Goal: Transaction & Acquisition: Purchase product/service

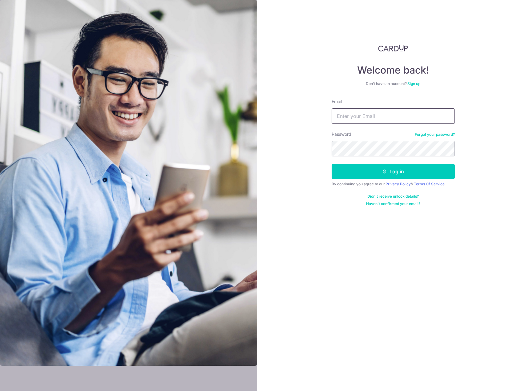
click at [391, 109] on input "Email" at bounding box center [393, 115] width 123 height 15
type input "bevanngjw@gmail.com"
click at [332, 164] on button "Log in" at bounding box center [393, 171] width 123 height 15
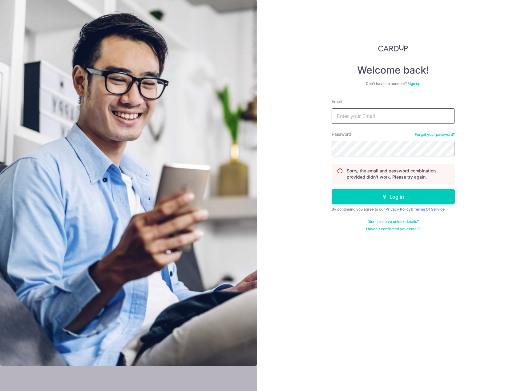
drag, startPoint x: 430, startPoint y: 122, endPoint x: 429, endPoint y: 126, distance: 3.9
click at [430, 125] on form "Email Password Forgot your password? Sorry, the email and password combination …" at bounding box center [393, 165] width 123 height 133
type input "[PERSON_NAME][DOMAIN_NAME][EMAIL_ADDRESS][DOMAIN_NAME]"
click at [332, 189] on button "Log in" at bounding box center [393, 196] width 123 height 15
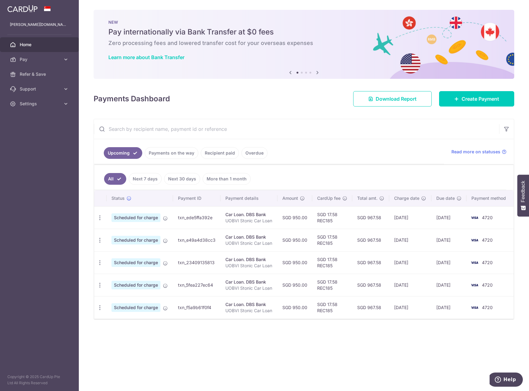
click at [224, 154] on link "Recipient paid" at bounding box center [220, 153] width 38 height 12
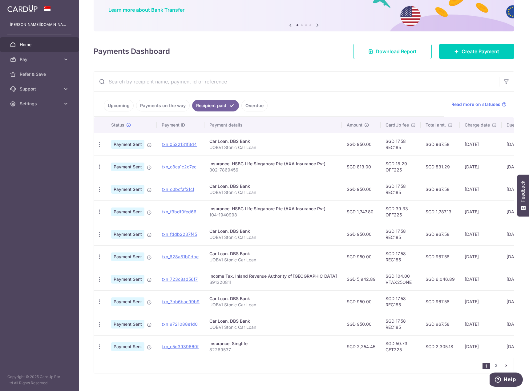
scroll to position [62, 0]
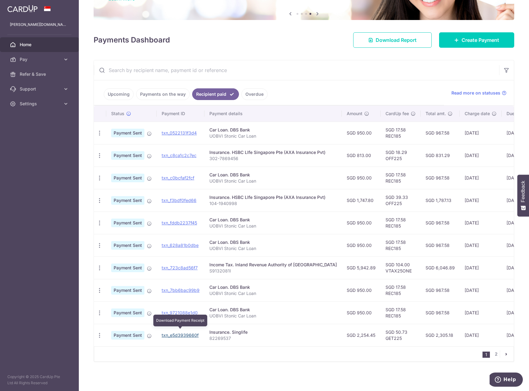
click at [190, 335] on link "txn_e5d3939660f" at bounding box center [180, 335] width 37 height 5
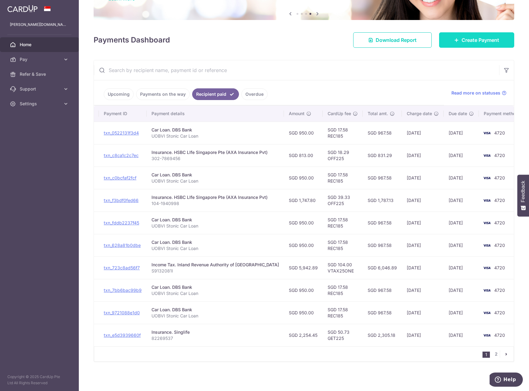
click at [467, 38] on span "Create Payment" at bounding box center [481, 39] width 38 height 7
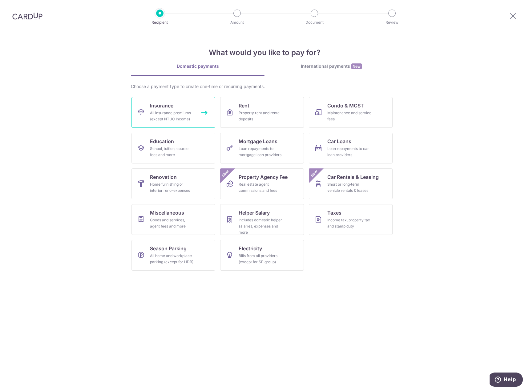
click at [177, 108] on link "Insurance All insurance premiums (except NTUC Income)" at bounding box center [174, 112] width 84 height 31
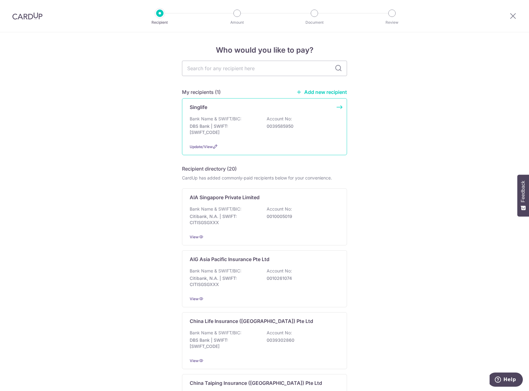
click at [298, 134] on div "Bank Name & SWIFT/BIC: DBS Bank | SWIFT: DBSSSGSGXXX Account No: 0039585950" at bounding box center [265, 127] width 150 height 23
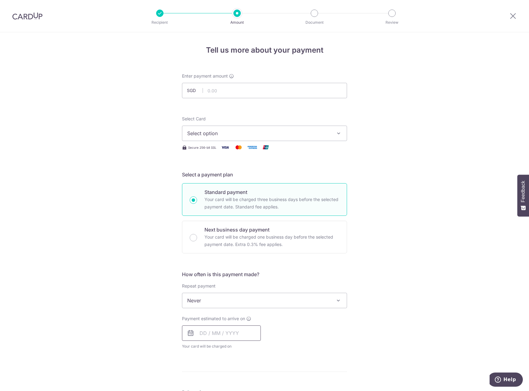
click at [243, 333] on input "text" at bounding box center [221, 333] width 79 height 15
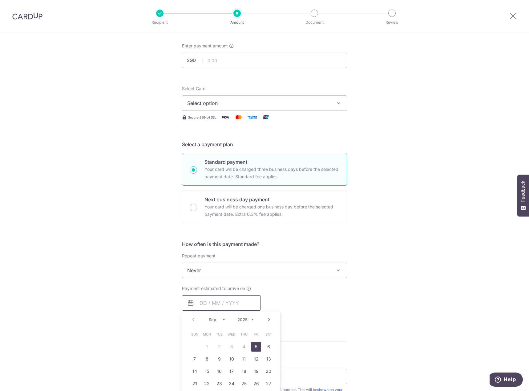
scroll to position [31, 0]
click at [254, 346] on link "5" at bounding box center [256, 346] width 10 height 10
type input "05/09/2025"
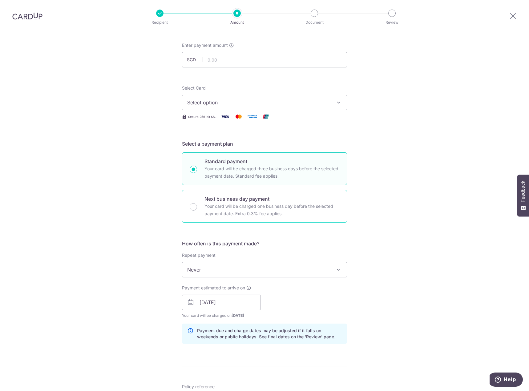
click at [316, 220] on div "Next business day payment Your card will be charged one business day before the…" at bounding box center [264, 206] width 165 height 33
radio input "false"
radio input "true"
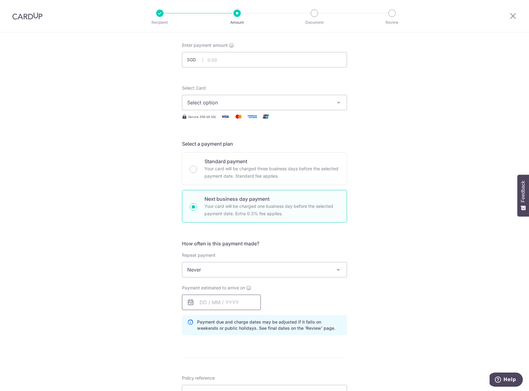
click at [220, 305] on input "text" at bounding box center [221, 302] width 79 height 15
click at [422, 282] on div "Tell us more about your payment Enter payment amount SGD Select Card Select opt…" at bounding box center [264, 288] width 529 height 573
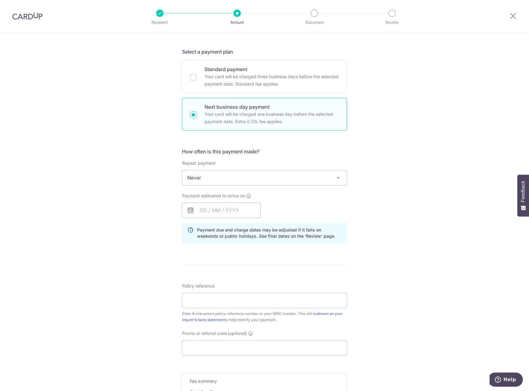
scroll to position [123, 0]
click at [240, 210] on input "text" at bounding box center [221, 209] width 79 height 15
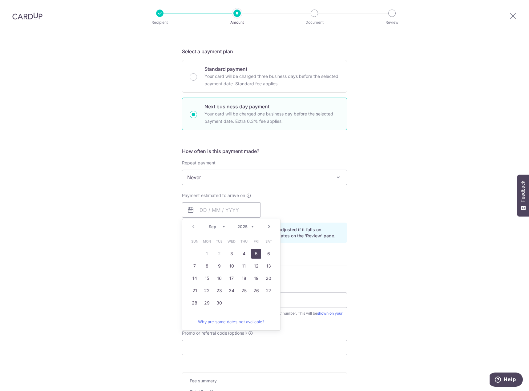
click at [254, 253] on link "5" at bounding box center [256, 254] width 10 height 10
type input "05/09/2025"
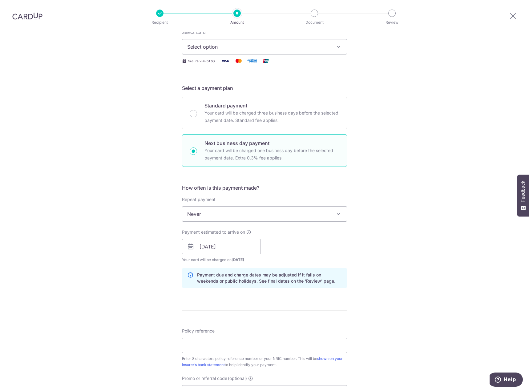
scroll to position [185, 0]
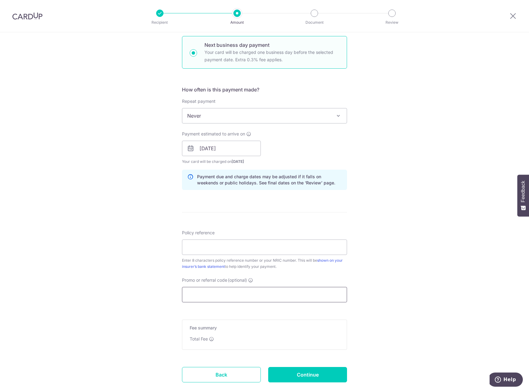
click at [255, 293] on input "Promo or referral code (optional)" at bounding box center [264, 294] width 165 height 15
click at [273, 241] on input "Policy reference" at bounding box center [264, 247] width 165 height 15
paste input "82269537"
type input "82269537"
click at [237, 296] on input "Promo or referral code (optional)" at bounding box center [264, 294] width 165 height 15
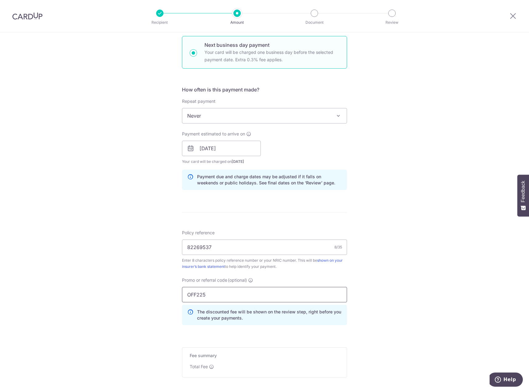
type input "OFF225"
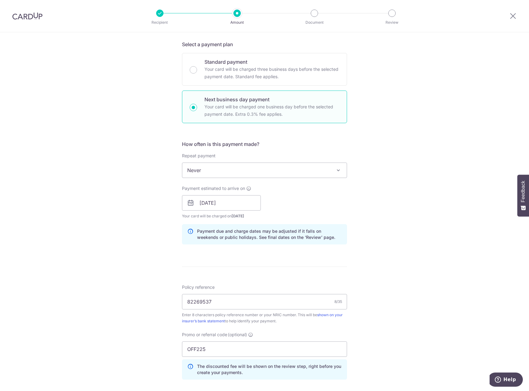
scroll to position [96, 0]
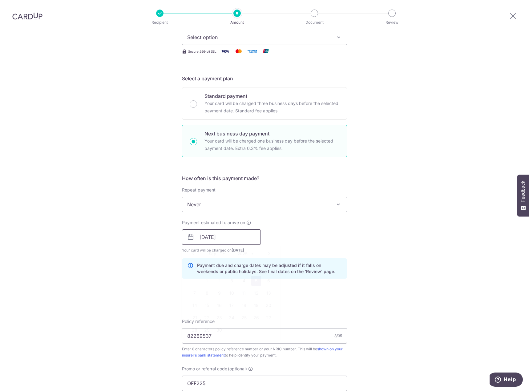
click at [250, 240] on input "[DATE]" at bounding box center [221, 237] width 79 height 15
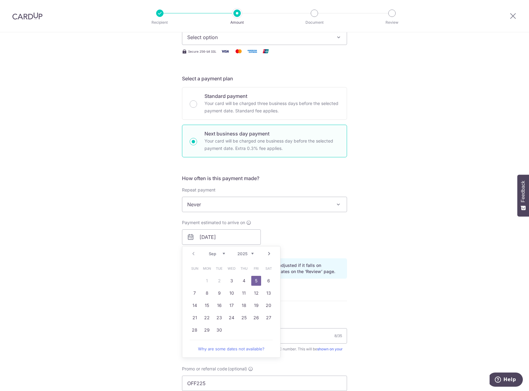
click at [302, 226] on div "Payment estimated to arrive on 05/09/2025 Prev Next Sep Oct Nov Dec 2025 2026 2…" at bounding box center [264, 237] width 173 height 34
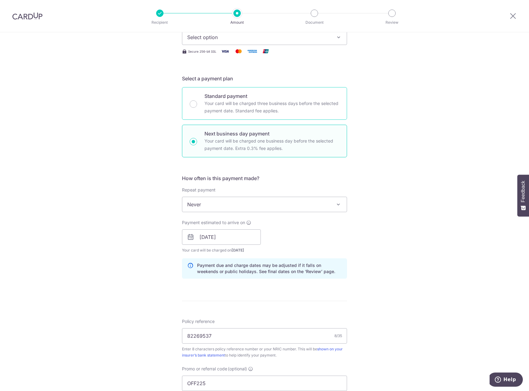
click at [222, 103] on p "Your card will be charged three business days before the selected payment date.…" at bounding box center [272, 107] width 135 height 15
click at [197, 103] on input "Standard payment Your card will be charged three business days before the selec…" at bounding box center [193, 103] width 7 height 7
radio input "true"
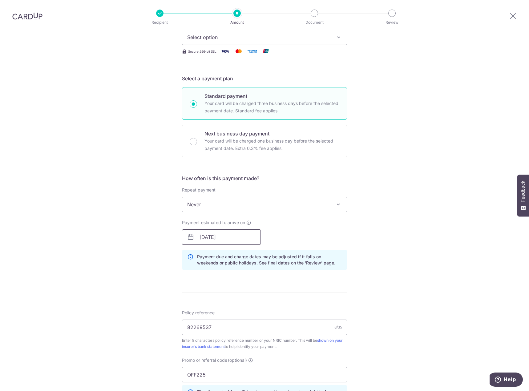
click at [249, 234] on input "[DATE]" at bounding box center [221, 237] width 79 height 15
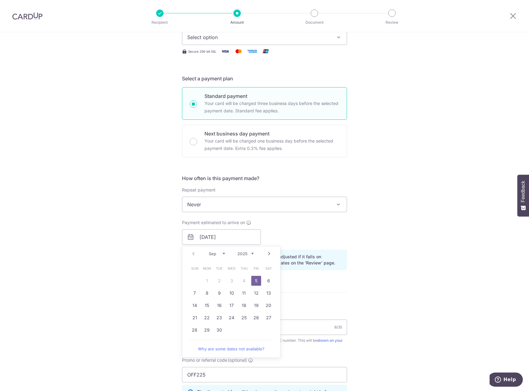
click at [255, 282] on link "5" at bounding box center [256, 281] width 10 height 10
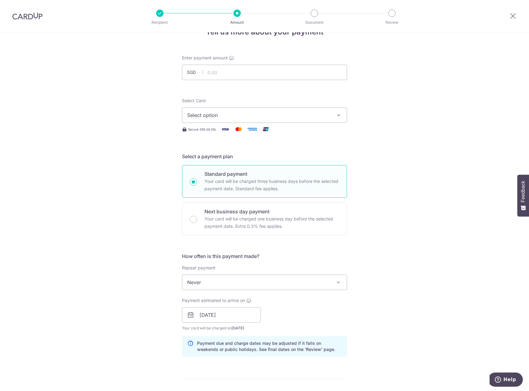
scroll to position [0, 0]
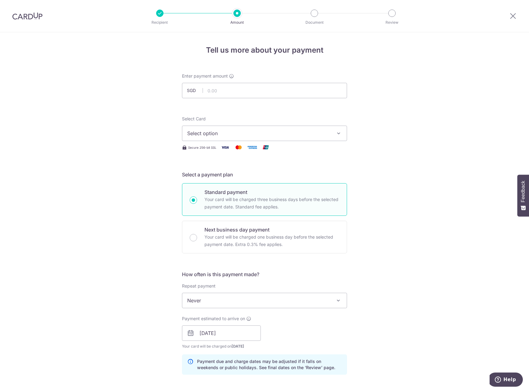
click at [256, 137] on button "Select option" at bounding box center [264, 133] width 165 height 15
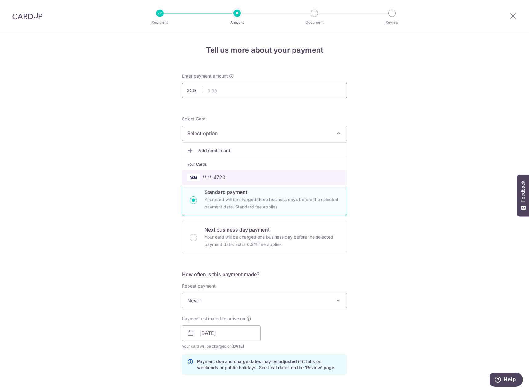
drag, startPoint x: 231, startPoint y: 177, endPoint x: 247, endPoint y: 95, distance: 83.5
click at [231, 177] on span "**** 4720" at bounding box center [264, 177] width 155 height 7
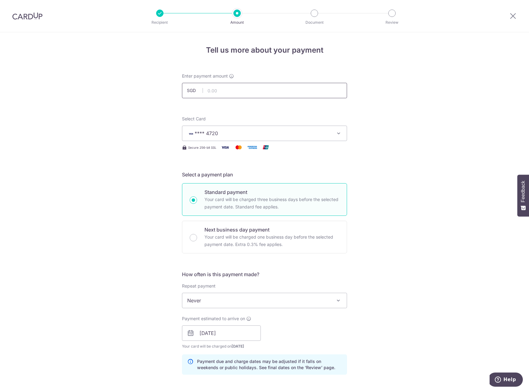
click at [239, 84] on input "text" at bounding box center [264, 90] width 165 height 15
click at [444, 178] on div "Tell us more about your payment Enter payment amount SGD 2254.45 Select Card **…" at bounding box center [264, 336] width 529 height 609
type input "2,254.45"
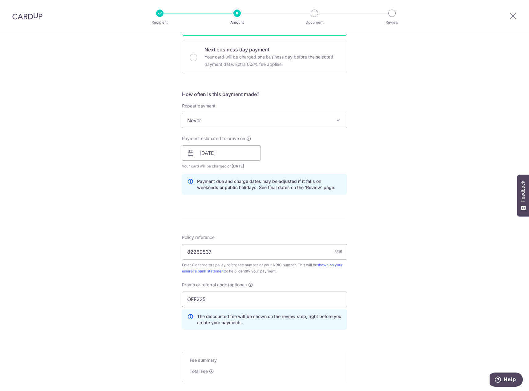
scroll to position [247, 0]
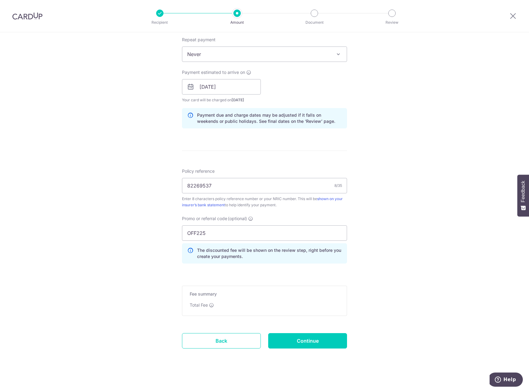
click at [205, 304] on p "Total Fee" at bounding box center [199, 305] width 18 height 6
drag, startPoint x: 206, startPoint y: 305, endPoint x: 210, endPoint y: 304, distance: 3.2
click at [207, 305] on p "Total Fee" at bounding box center [199, 305] width 18 height 6
click at [210, 304] on icon at bounding box center [211, 305] width 5 height 5
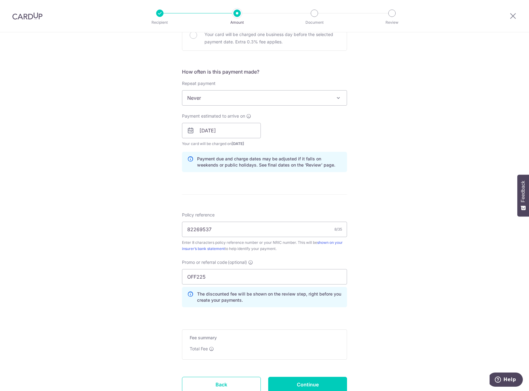
scroll to position [216, 0]
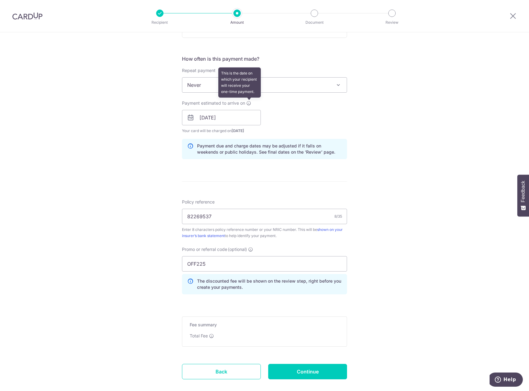
click at [248, 102] on icon at bounding box center [249, 103] width 5 height 5
click at [224, 114] on input "[DATE]" at bounding box center [221, 117] width 79 height 15
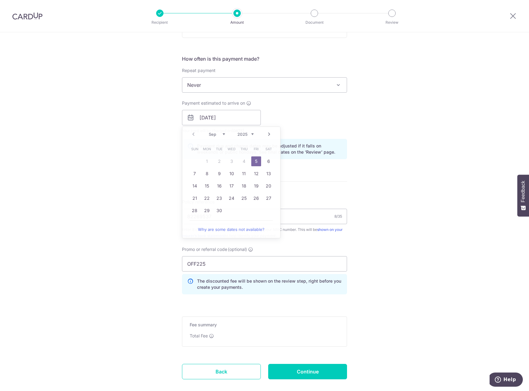
click at [404, 361] on div "Tell us more about your payment Enter payment amount SGD 2,254.45 2254.45 Selec…" at bounding box center [264, 121] width 529 height 609
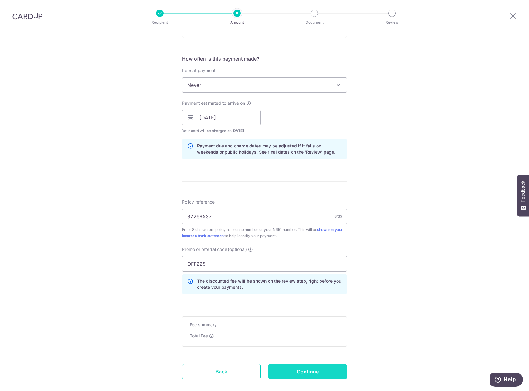
click at [331, 371] on input "Continue" at bounding box center [307, 371] width 79 height 15
type input "Create Schedule"
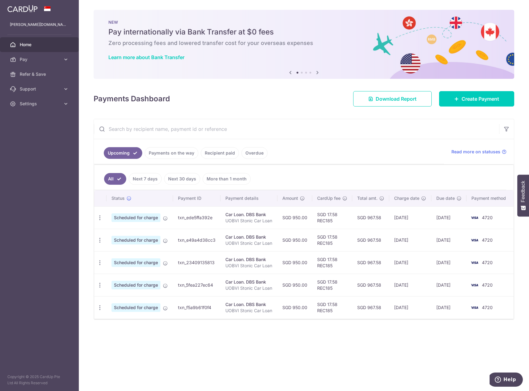
click at [210, 155] on link "Recipient paid" at bounding box center [220, 153] width 38 height 12
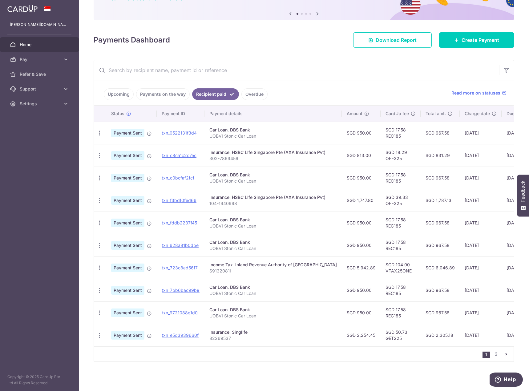
scroll to position [62, 0]
drag, startPoint x: 193, startPoint y: 331, endPoint x: 291, endPoint y: 27, distance: 319.6
click at [193, 333] on link "txn_e5d3939660f" at bounding box center [180, 335] width 37 height 5
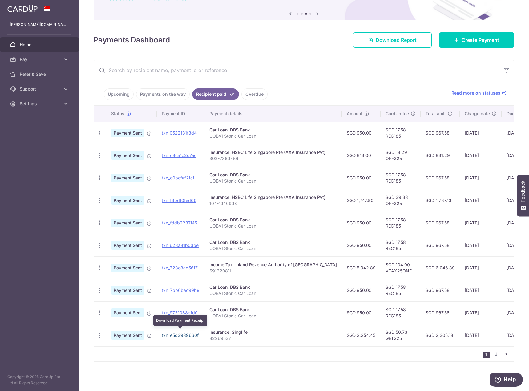
click at [178, 333] on link "txn_e5d3939660f" at bounding box center [180, 335] width 37 height 5
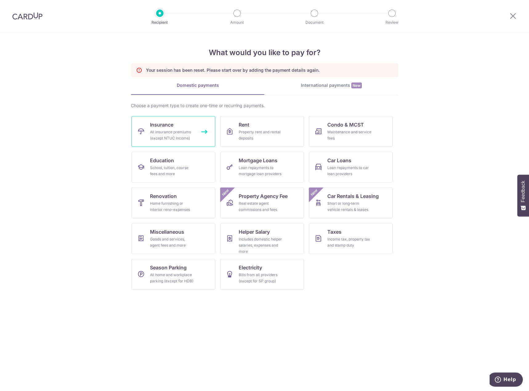
click at [174, 130] on div "All insurance premiums (except NTUC Income)" at bounding box center [172, 135] width 44 height 12
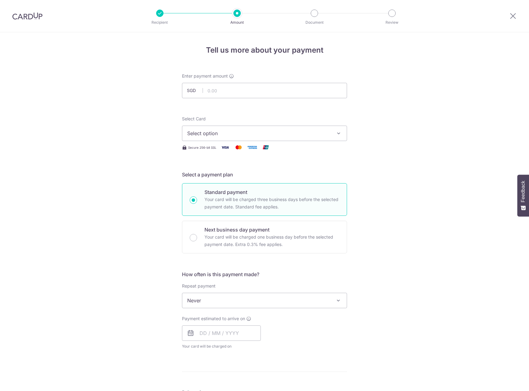
click at [279, 91] on input "text" at bounding box center [264, 90] width 165 height 15
type input "2,254.45"
click at [270, 140] on button "Select option" at bounding box center [264, 133] width 165 height 15
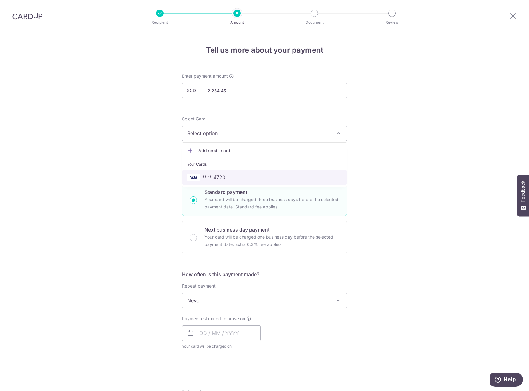
click at [243, 178] on span "**** 4720" at bounding box center [264, 177] width 155 height 7
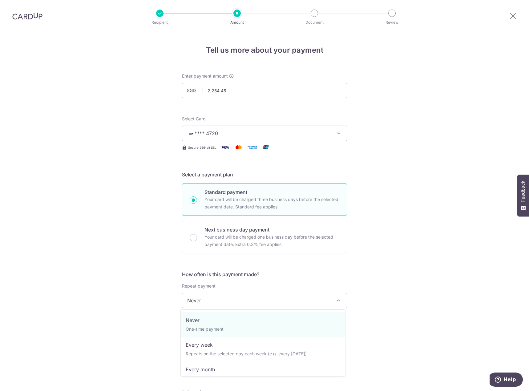
click at [212, 302] on span "Never" at bounding box center [264, 300] width 165 height 15
drag, startPoint x: 463, startPoint y: 333, endPoint x: 319, endPoint y: 330, distance: 144.6
click at [463, 332] on div "Tell us more about your payment Enter payment amount SGD 2,254.45 2254.45 Selec…" at bounding box center [264, 310] width 529 height 557
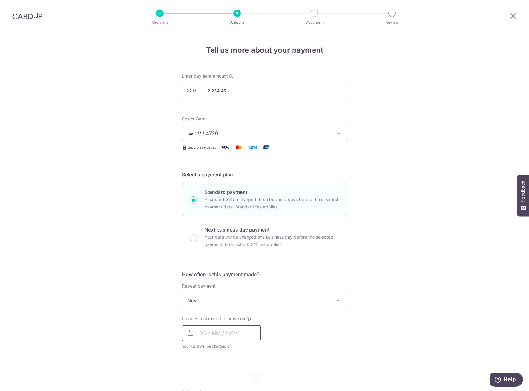
click at [231, 335] on input "text" at bounding box center [221, 333] width 79 height 15
click at [259, 377] on link "5" at bounding box center [256, 377] width 10 height 10
type input "[DATE]"
click at [276, 302] on span "Never" at bounding box center [264, 300] width 165 height 15
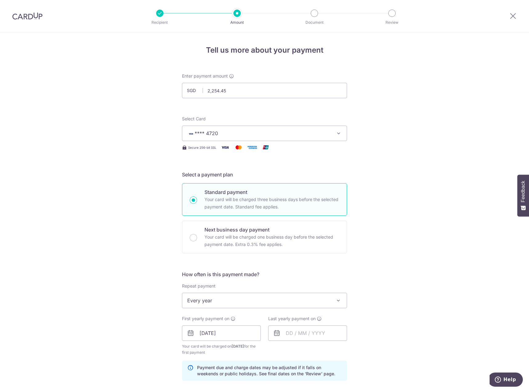
click at [263, 303] on span "Every year" at bounding box center [264, 300] width 165 height 15
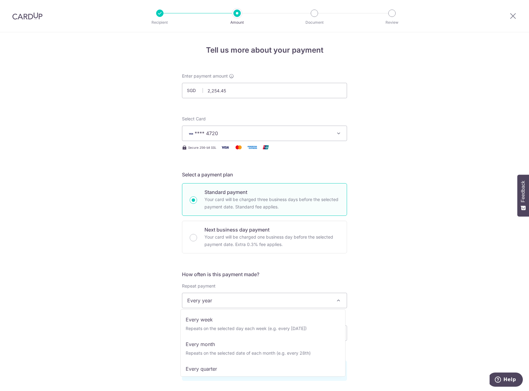
scroll to position [0, 0]
select select "1"
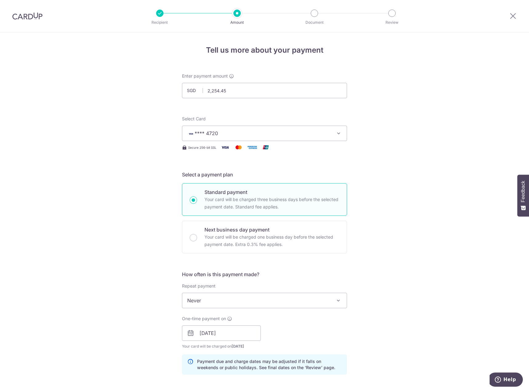
click at [432, 308] on div "Tell us more about your payment Enter payment amount SGD 2,254.45 2254.45 Selec…" at bounding box center [264, 323] width 529 height 583
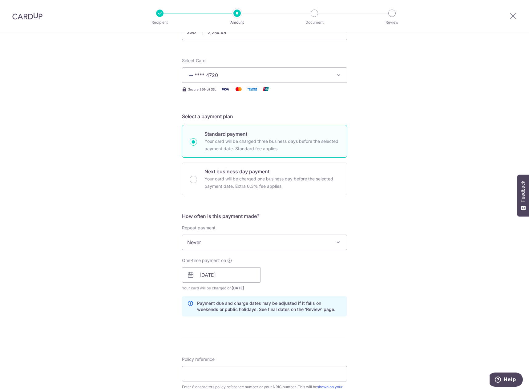
scroll to position [62, 0]
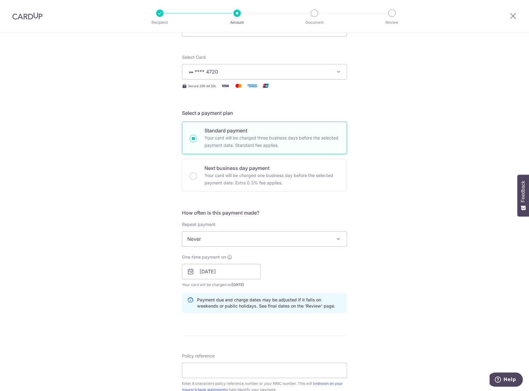
click at [226, 280] on div "One-time payment on 05/09/2025 Prev Next Sep Oct Nov Dec 2025 2026 2027 2028 20…" at bounding box center [221, 271] width 79 height 34
click at [226, 274] on input "[DATE]" at bounding box center [221, 271] width 79 height 15
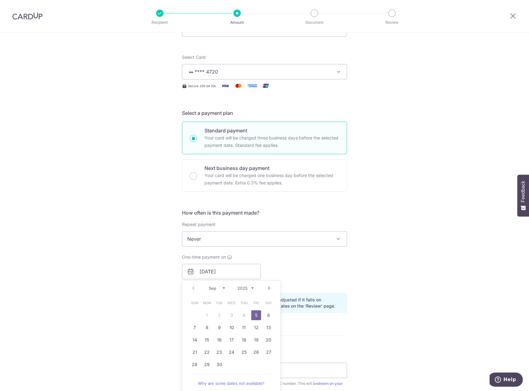
click at [254, 316] on link "5" at bounding box center [256, 316] width 10 height 10
click at [330, 302] on p "Payment due and charge dates may be adjusted if it falls on weekends or public …" at bounding box center [269, 303] width 145 height 12
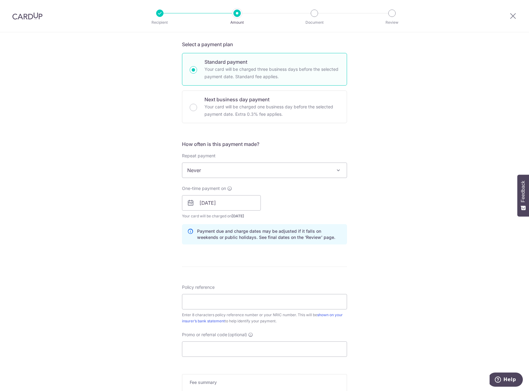
scroll to position [185, 0]
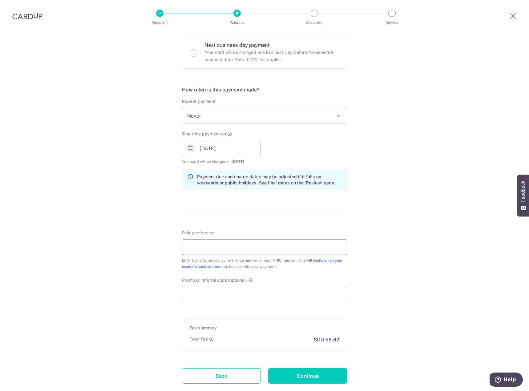
click at [252, 246] on input "Policy reference" at bounding box center [264, 247] width 165 height 15
paste input "82269537"
type input "82269537"
click at [248, 298] on input "Promo or referral code (optional)" at bounding box center [264, 294] width 165 height 15
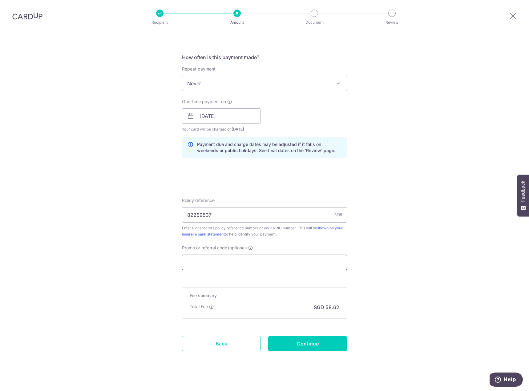
scroll to position [224, 0]
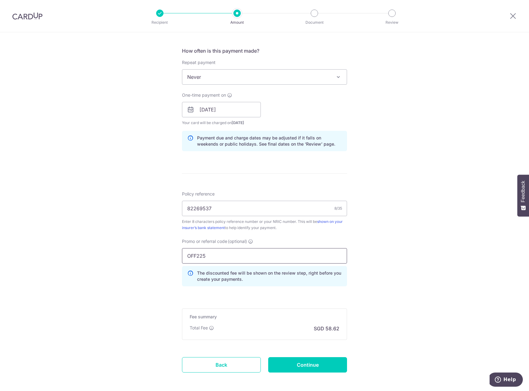
type input "OFF225"
drag, startPoint x: 340, startPoint y: 368, endPoint x: 347, endPoint y: 368, distance: 7.7
click at [340, 368] on input "Continue" at bounding box center [307, 364] width 79 height 15
type input "Create Schedule"
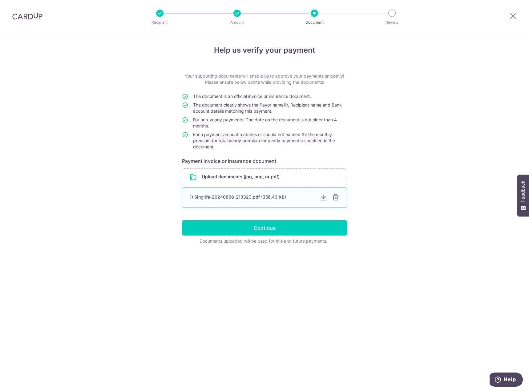
click at [322, 197] on div at bounding box center [323, 197] width 7 height 7
click at [332, 201] on div "1) Singlife-20240806-213323.pdf (356.49 KB)" at bounding box center [264, 198] width 165 height 20
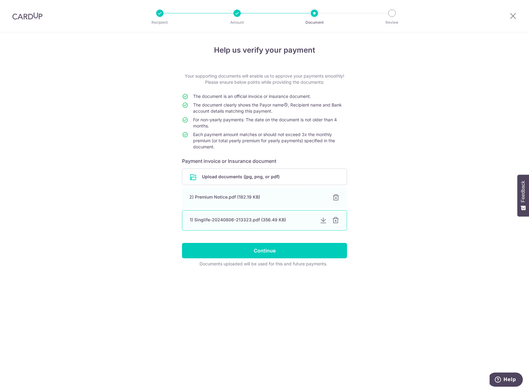
click at [334, 221] on div at bounding box center [335, 220] width 7 height 7
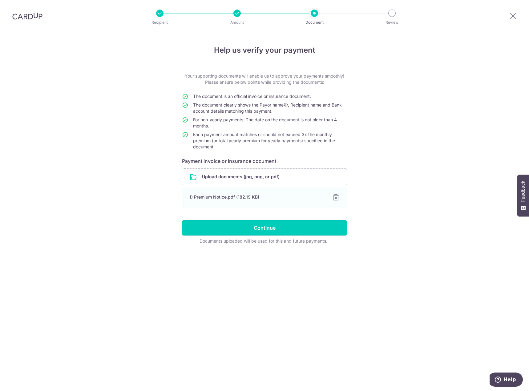
drag, startPoint x: 260, startPoint y: 231, endPoint x: 253, endPoint y: 231, distance: 7.1
click at [260, 231] on input "Continue" at bounding box center [264, 227] width 165 height 15
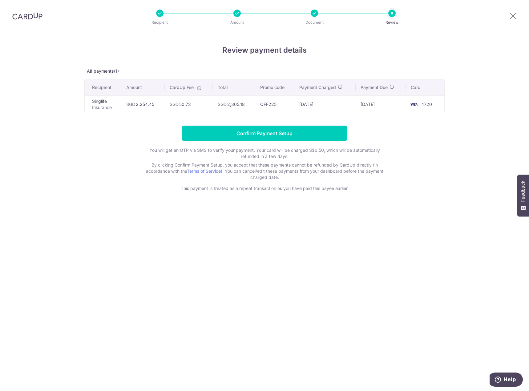
click at [434, 217] on div "Review payment details All payments(1) Recipient Amount CardUp Fee Total Promo …" at bounding box center [264, 211] width 529 height 359
click at [238, 132] on input "Confirm Payment Setup" at bounding box center [264, 133] width 165 height 15
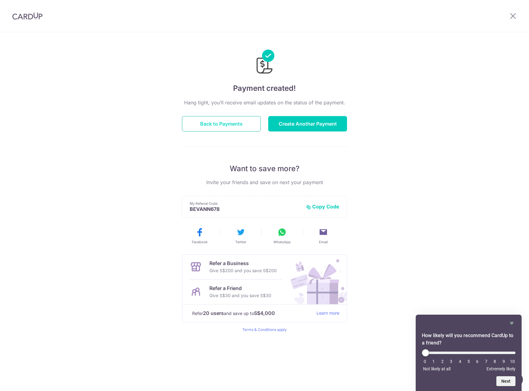
click at [202, 125] on button "Back to Payments" at bounding box center [221, 123] width 79 height 15
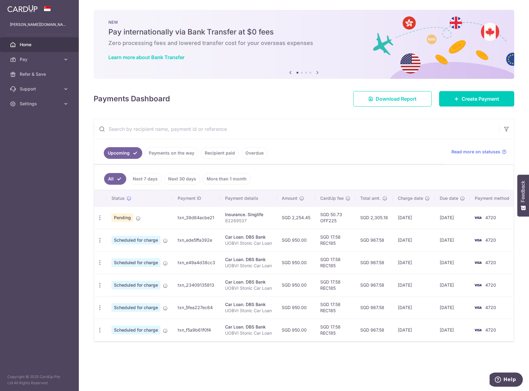
click at [210, 154] on link "Recipient paid" at bounding box center [220, 153] width 38 height 12
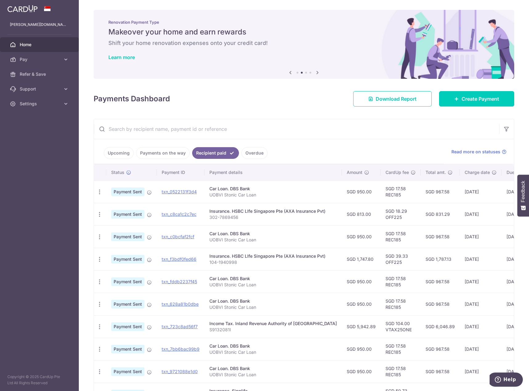
click at [109, 154] on link "Upcoming" at bounding box center [119, 153] width 30 height 12
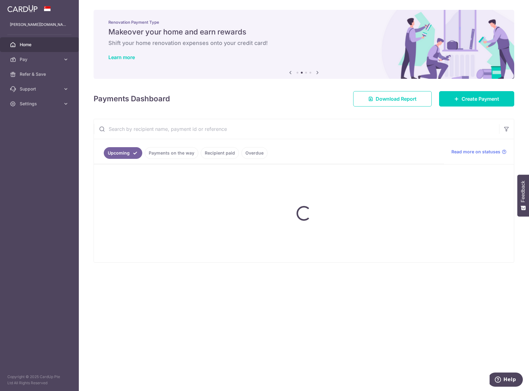
click at [163, 155] on link "Payments on the way" at bounding box center [172, 153] width 54 height 12
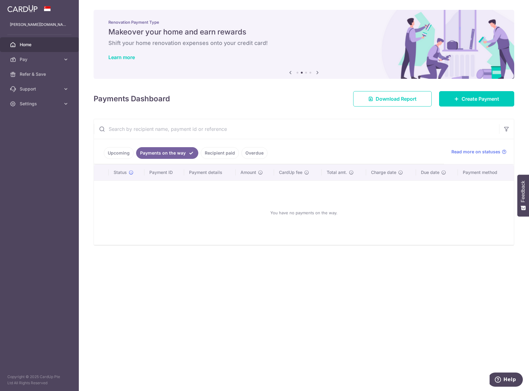
click at [122, 155] on link "Upcoming" at bounding box center [119, 153] width 30 height 12
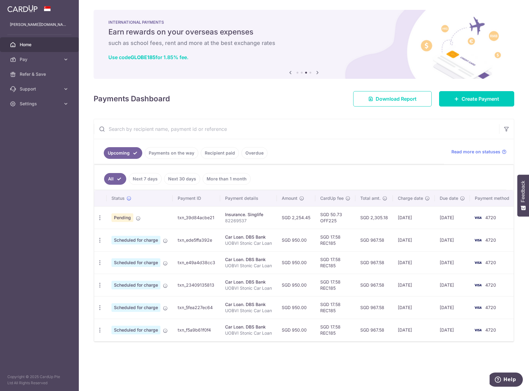
click at [413, 158] on ul "Upcoming Payments on the way Recipient paid Overdue" at bounding box center [269, 151] width 350 height 25
